Goal: Check status: Check status

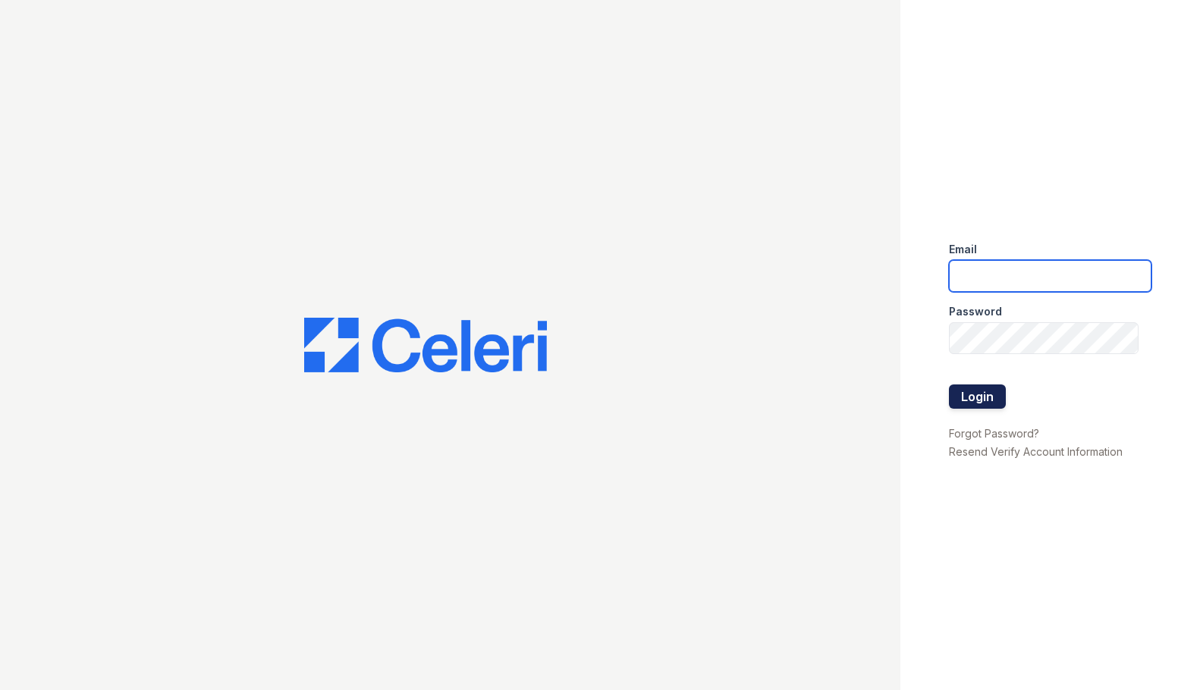
type input "ebetriolo@trinity-pm.com"
click at [973, 394] on button "Login" at bounding box center [977, 397] width 57 height 24
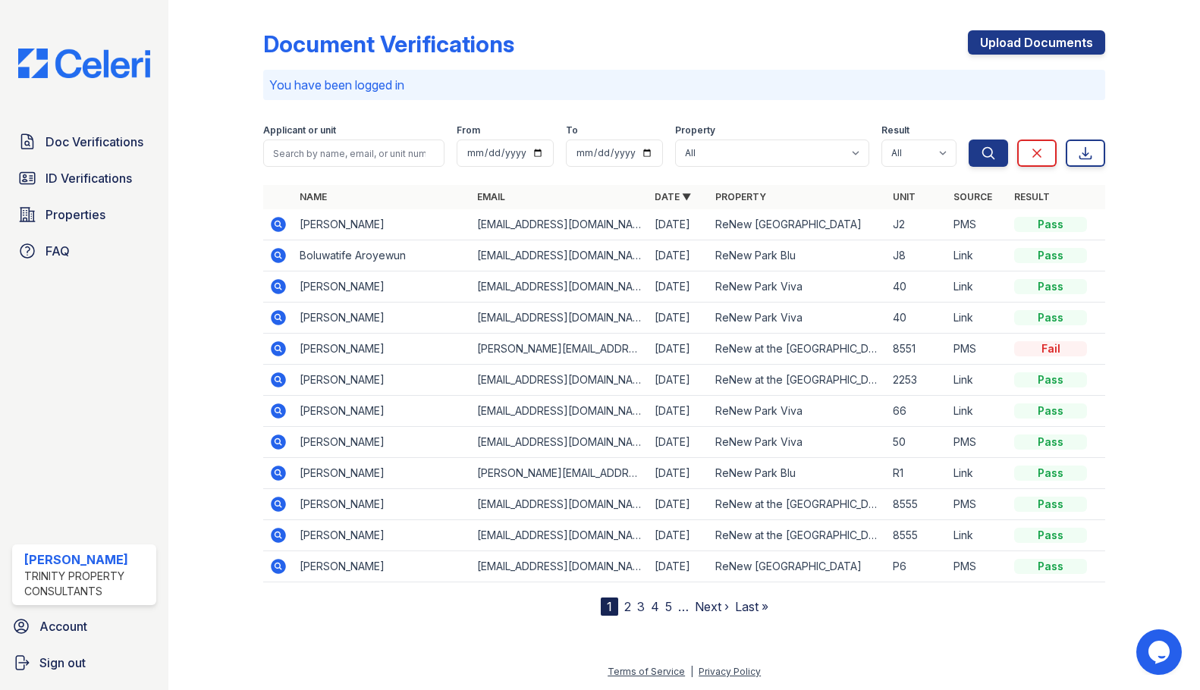
click at [280, 225] on icon at bounding box center [278, 224] width 18 height 18
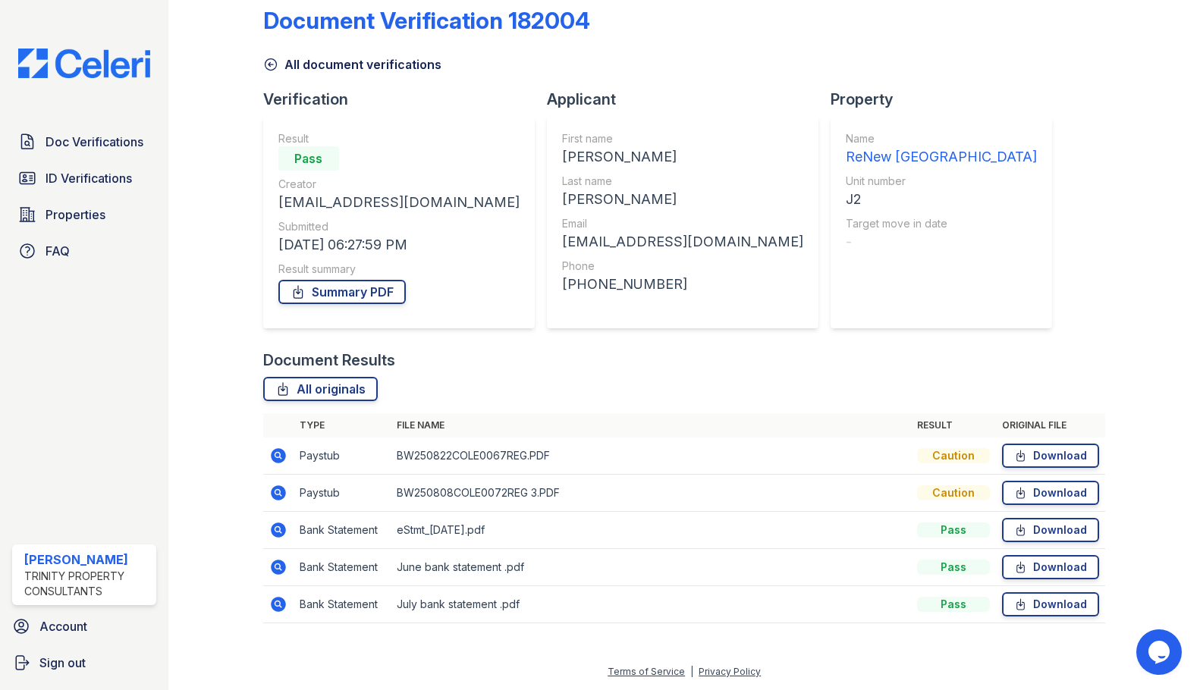
click at [286, 459] on icon at bounding box center [278, 456] width 18 height 18
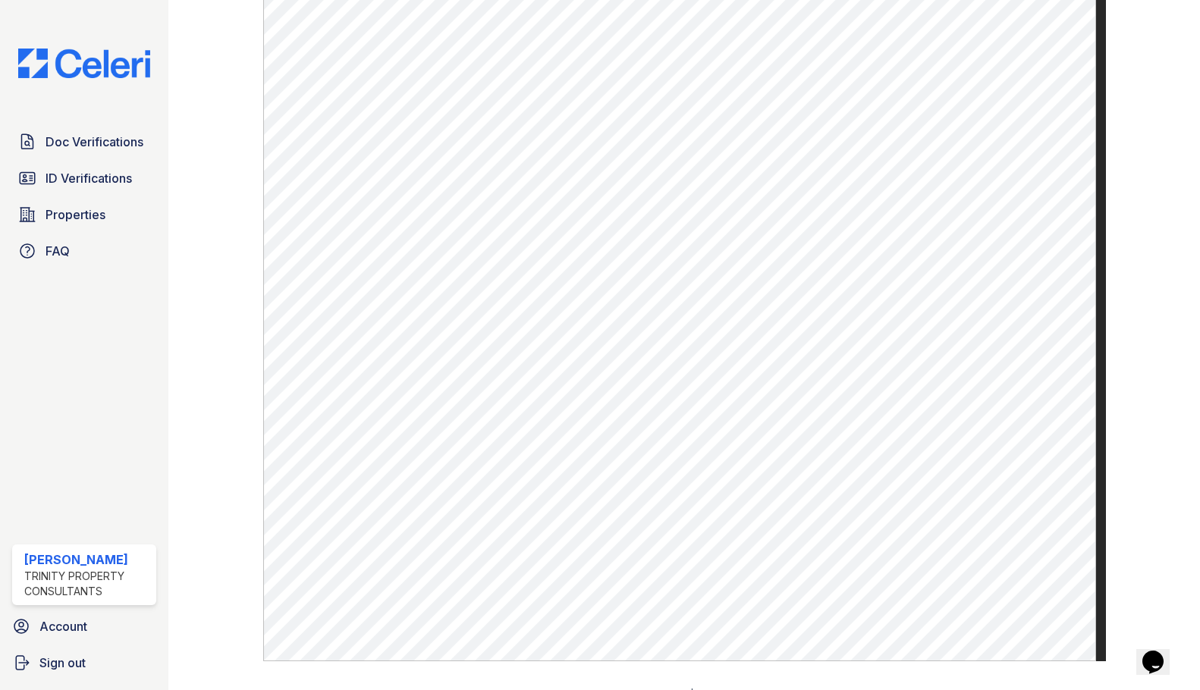
scroll to position [835, 0]
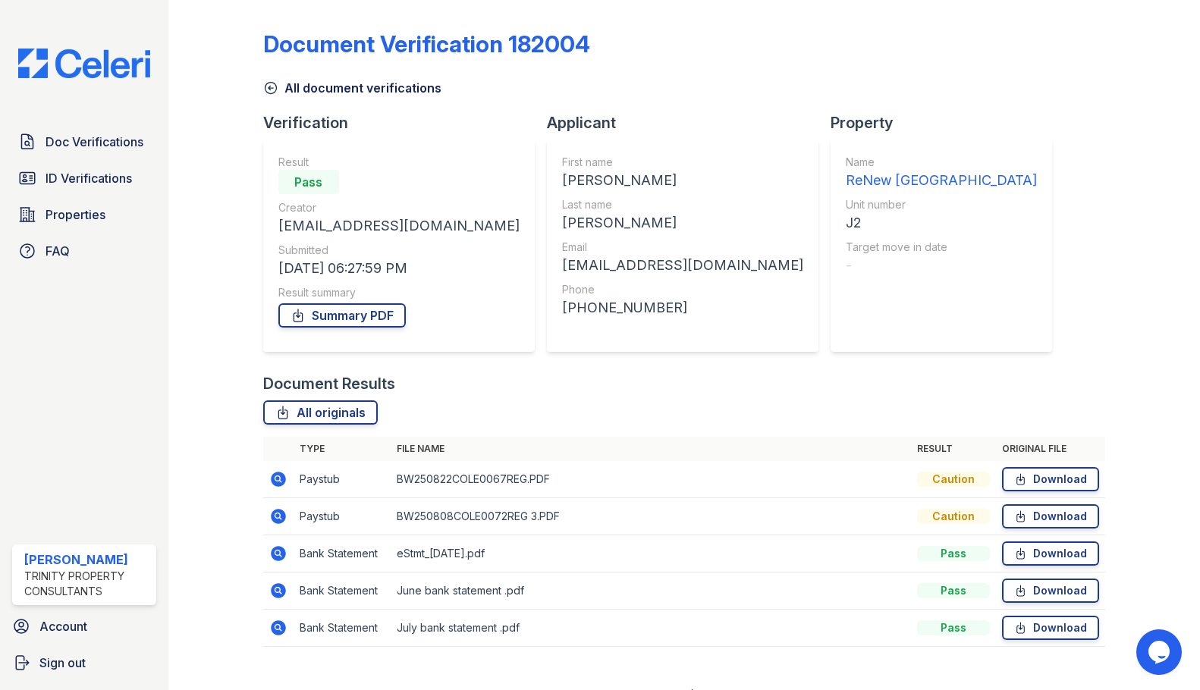
click at [278, 517] on icon at bounding box center [278, 517] width 18 height 18
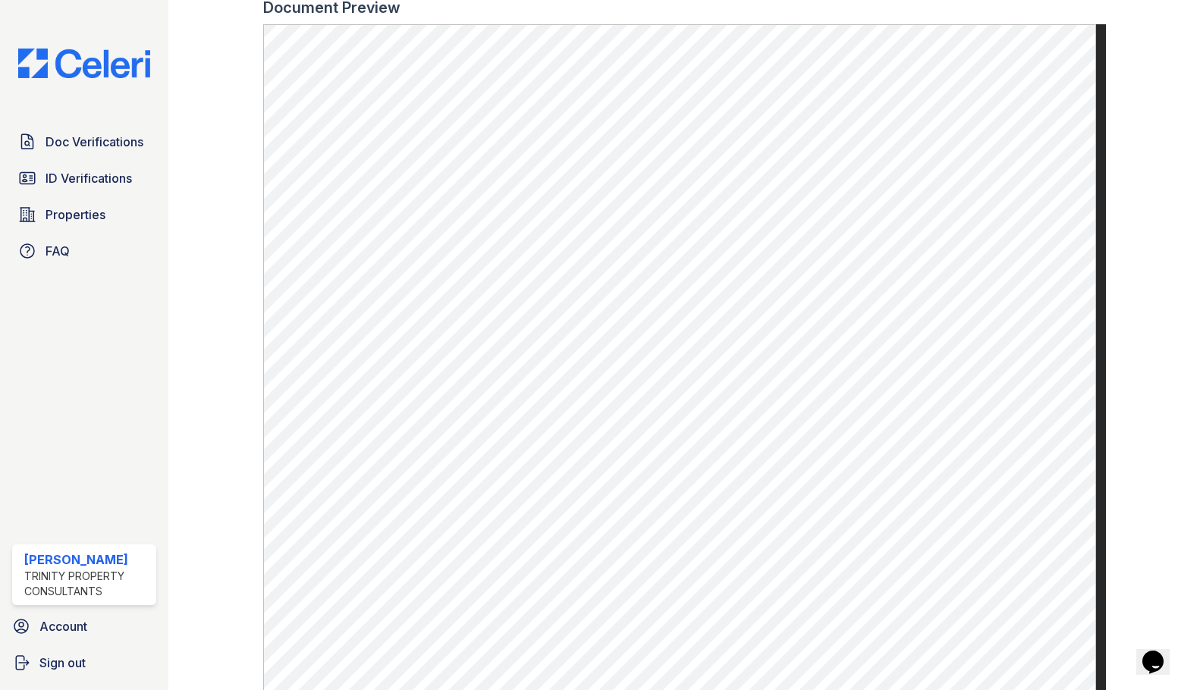
scroll to position [856, 0]
